Goal: Task Accomplishment & Management: Manage account settings

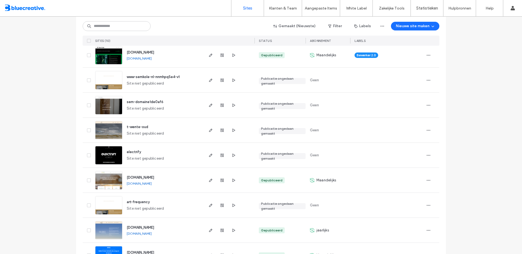
scroll to position [110, 0]
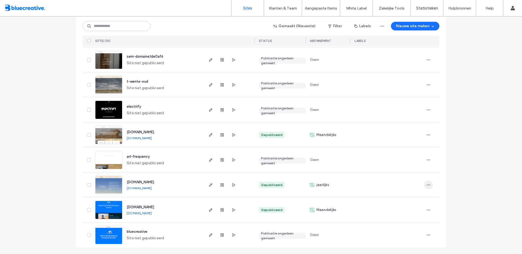
click at [426, 188] on span "button" at bounding box center [428, 184] width 9 height 9
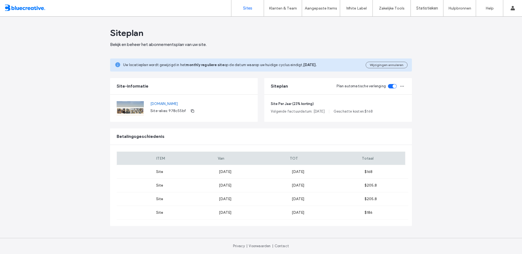
click at [249, 11] on link "Sites" at bounding box center [247, 8] width 32 height 16
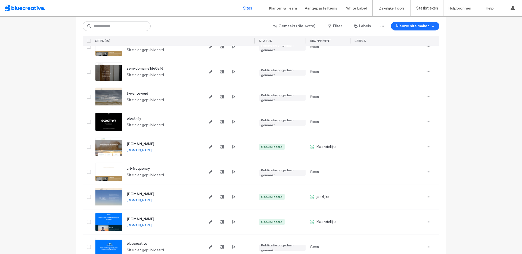
scroll to position [110, 0]
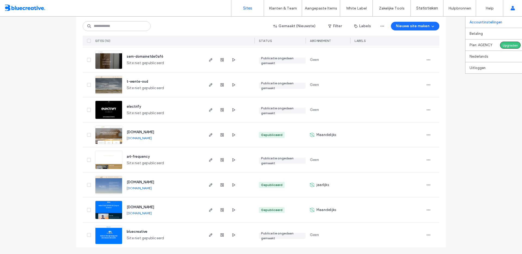
click at [491, 24] on label "Accountinstellingen" at bounding box center [485, 22] width 33 height 4
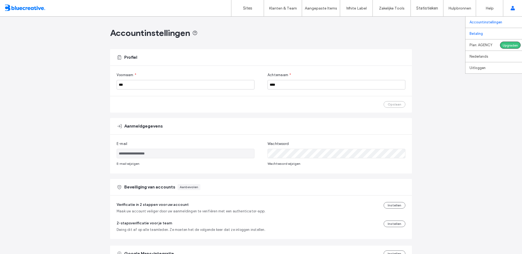
click at [488, 32] on link "Betaling" at bounding box center [495, 33] width 52 height 11
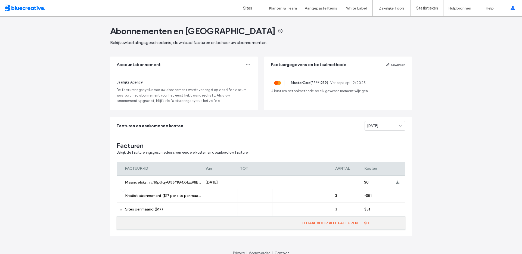
scroll to position [2, 0]
click at [385, 125] on div "Jul 2025" at bounding box center [383, 125] width 32 height 5
click at [381, 134] on div "Aug 2025" at bounding box center [383, 135] width 40 height 10
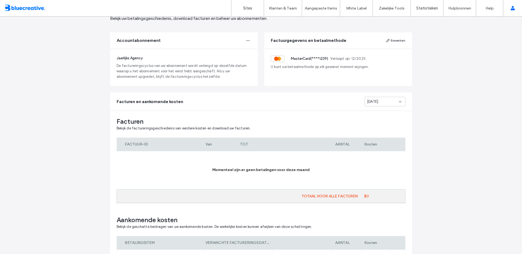
scroll to position [80, 0]
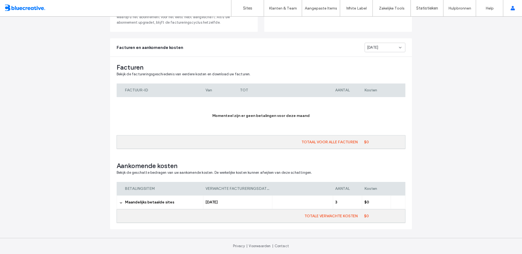
click at [142, 202] on span "Maandelijks betaalde sites" at bounding box center [149, 202] width 49 height 5
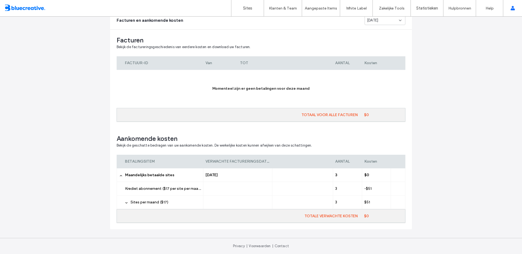
scroll to position [89, 0]
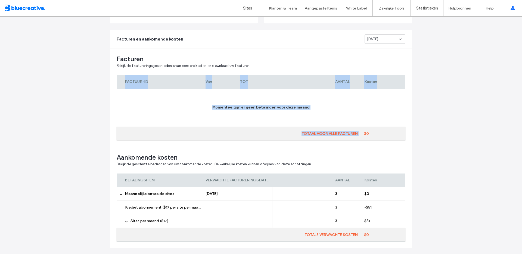
drag, startPoint x: 415, startPoint y: 130, endPoint x: 155, endPoint y: 59, distance: 268.9
click at [145, 70] on div "Abonnementen en betalingen Bekijk uw betalingsgeschiedenis, download facturen e…" at bounding box center [261, 100] width 522 height 345
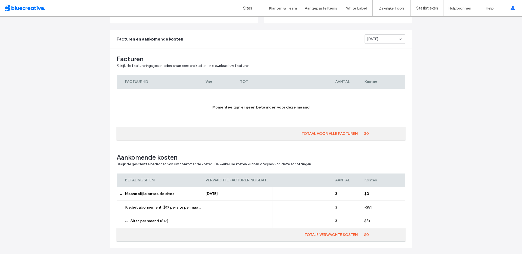
click at [171, 52] on div "Facturen Bekijk de factureringsgeschiedenis van eerdere kosten en download uw f…" at bounding box center [261, 147] width 302 height 199
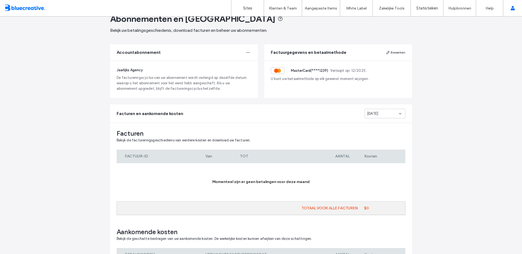
scroll to position [0, 0]
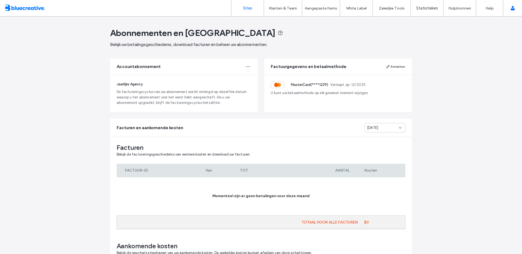
click at [245, 8] on label "Sites" at bounding box center [247, 8] width 9 height 5
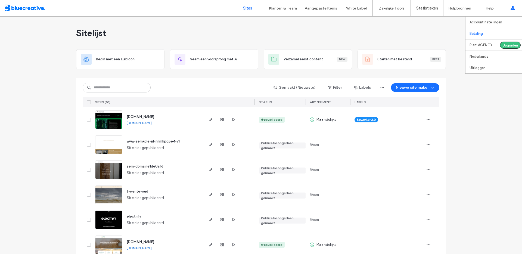
click at [491, 37] on link "Betaling" at bounding box center [495, 33] width 52 height 11
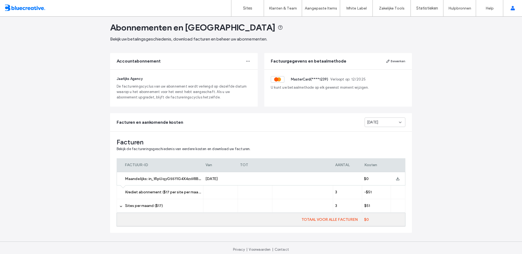
scroll to position [9, 0]
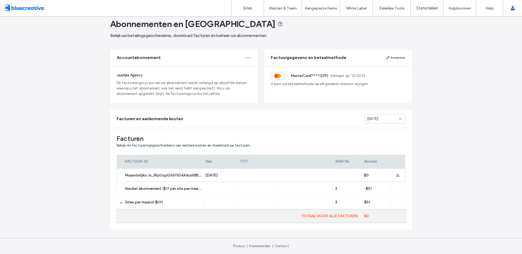
click at [384, 115] on div "Jul 2025" at bounding box center [384, 119] width 41 height 10
drag, startPoint x: 384, startPoint y: 143, endPoint x: 390, endPoint y: 137, distance: 8.6
click at [390, 137] on div "Aug 2025 Jul 2025 Jun 2025 May 2025 Apr 2025 Mar 2025 Feb 2025 Jan 2025 Dec 202…" at bounding box center [383, 151] width 40 height 57
click at [390, 137] on div "Jul 2025" at bounding box center [383, 138] width 40 height 10
click at [385, 120] on div "Jul 2025" at bounding box center [383, 118] width 32 height 5
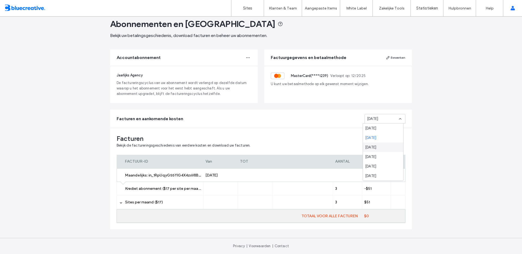
click at [374, 146] on span "Jun 2025" at bounding box center [370, 147] width 11 height 5
click at [392, 118] on div "Jun 2025" at bounding box center [383, 118] width 32 height 5
click at [376, 159] on span "May 2025" at bounding box center [370, 156] width 11 height 5
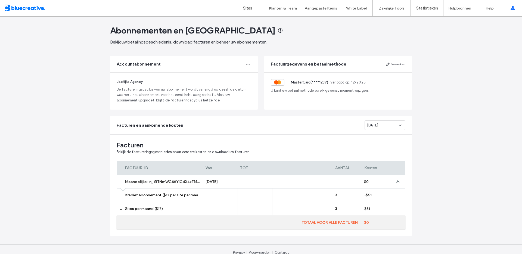
scroll to position [0, 0]
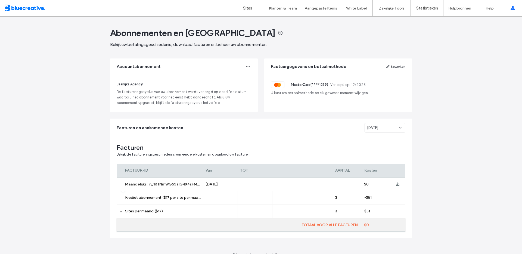
click at [385, 126] on div "May 2025" at bounding box center [383, 127] width 32 height 5
click at [375, 154] on span "Jun 2025" at bounding box center [370, 156] width 11 height 5
